Goal: Information Seeking & Learning: Learn about a topic

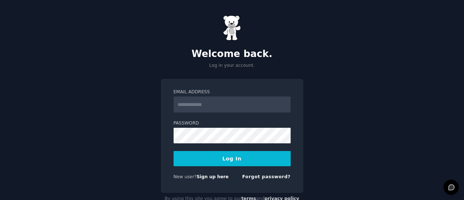
scroll to position [19, 0]
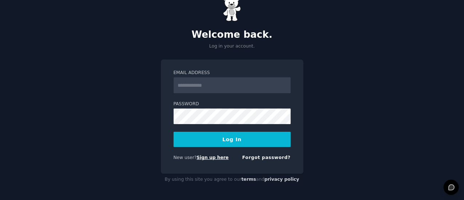
click at [201, 156] on link "Sign up here" at bounding box center [212, 157] width 32 height 5
click at [201, 88] on input "Email Address" at bounding box center [231, 86] width 117 height 16
click at [207, 88] on input "Email Address" at bounding box center [231, 86] width 117 height 16
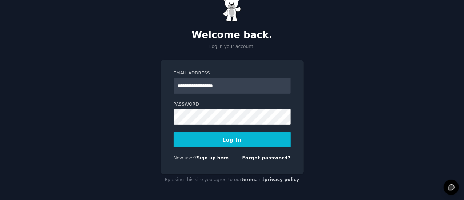
type input "**********"
click at [232, 141] on button "Log In" at bounding box center [231, 139] width 117 height 15
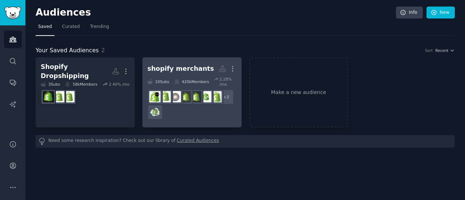
click at [159, 71] on div "shopify merchants" at bounding box center [181, 68] width 67 height 9
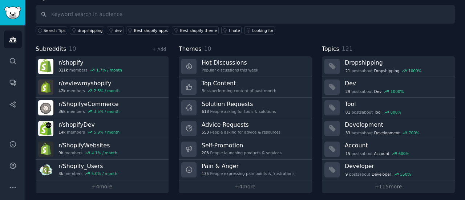
scroll to position [49, 0]
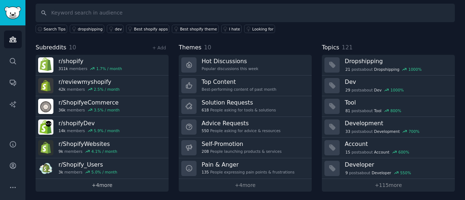
click at [101, 186] on link "+ 4 more" at bounding box center [102, 185] width 133 height 13
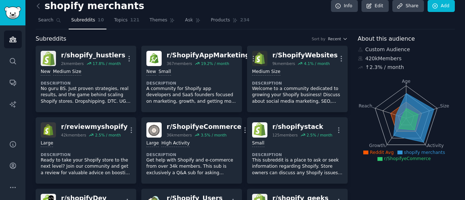
scroll to position [5, 0]
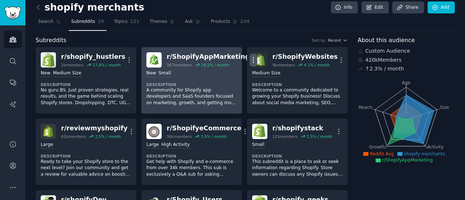
click at [250, 61] on icon "button" at bounding box center [254, 60] width 8 height 8
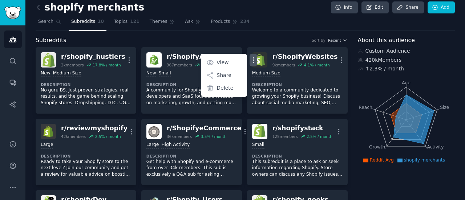
click at [242, 39] on div "Subreddits Sort by Recent" at bounding box center [192, 40] width 312 height 9
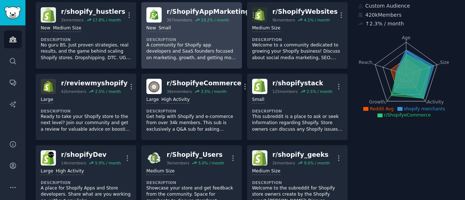
scroll to position [51, 0]
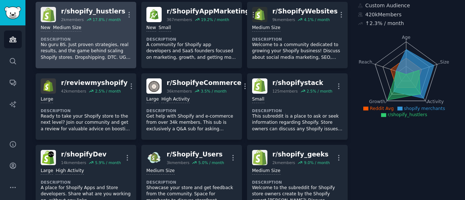
click at [83, 10] on div "r/ shopify_hustlers" at bounding box center [93, 11] width 64 height 9
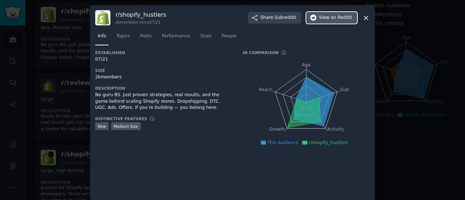
click at [321, 17] on span "View on Reddit" at bounding box center [335, 18] width 33 height 7
click at [119, 35] on span "Topics" at bounding box center [122, 36] width 13 height 7
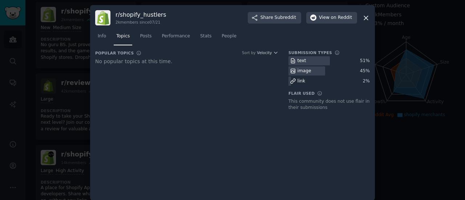
click at [364, 21] on icon at bounding box center [367, 18] width 8 height 8
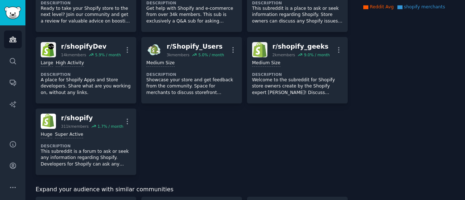
scroll to position [160, 0]
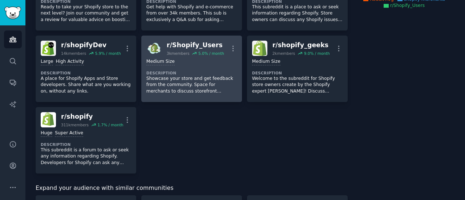
click at [215, 53] on div "5.0 % / month" at bounding box center [212, 53] width 26 height 5
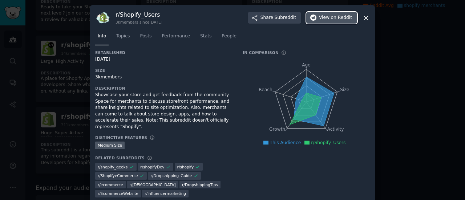
click at [328, 19] on span "View on Reddit" at bounding box center [335, 18] width 33 height 7
click at [365, 17] on icon at bounding box center [366, 18] width 4 height 4
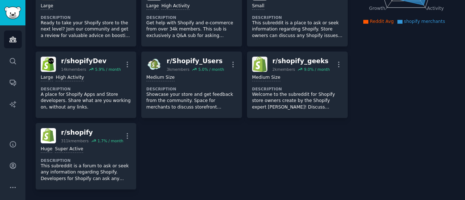
scroll to position [140, 0]
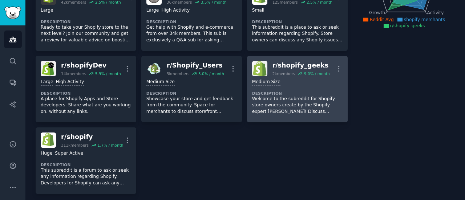
click at [293, 81] on div "1000 - 10,000 members Medium Size" at bounding box center [297, 82] width 91 height 7
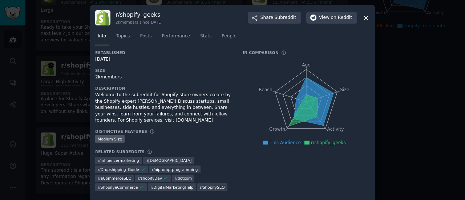
click at [341, 12] on div "r/ shopify_geeks 2k members since 04/05/2022 Share Subreddit View on Reddit" at bounding box center [232, 17] width 275 height 15
click at [340, 19] on span "on Reddit" at bounding box center [341, 18] width 21 height 7
click at [364, 17] on icon at bounding box center [367, 18] width 8 height 8
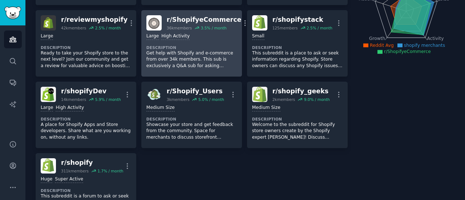
scroll to position [115, 0]
